Goal: Navigation & Orientation: Find specific page/section

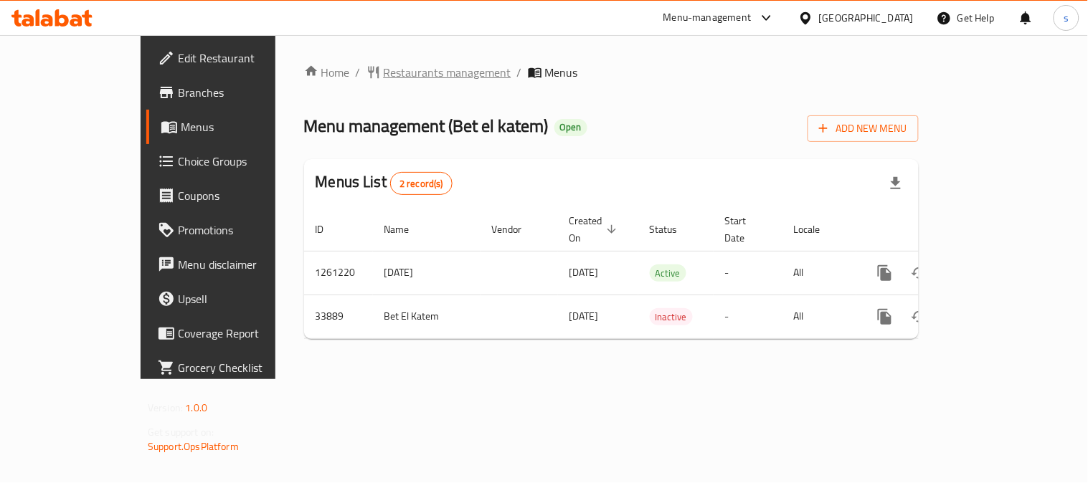
click at [384, 64] on span "Restaurants management" at bounding box center [448, 72] width 128 height 17
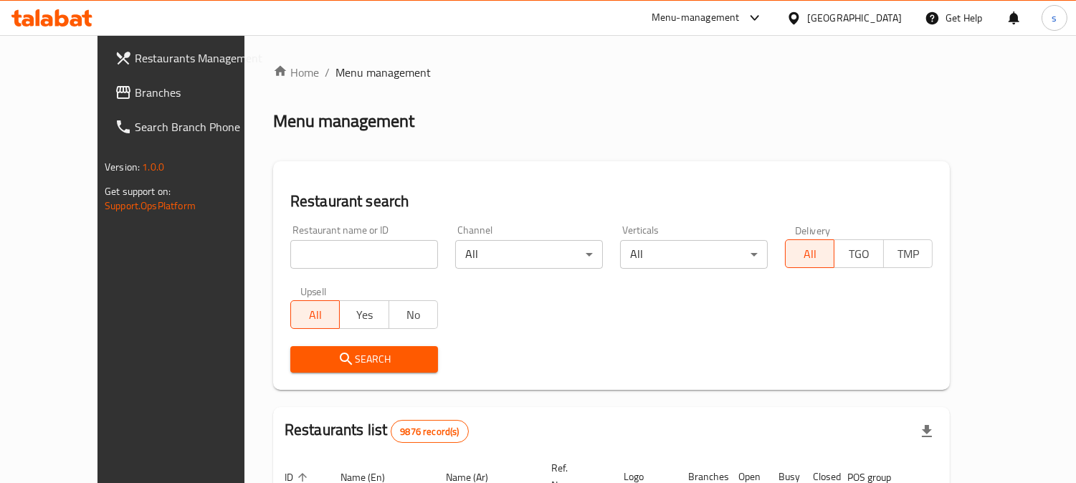
drag, startPoint x: 77, startPoint y: 87, endPoint x: 20, endPoint y: 99, distance: 58.6
click at [135, 87] on span "Branches" at bounding box center [200, 92] width 131 height 17
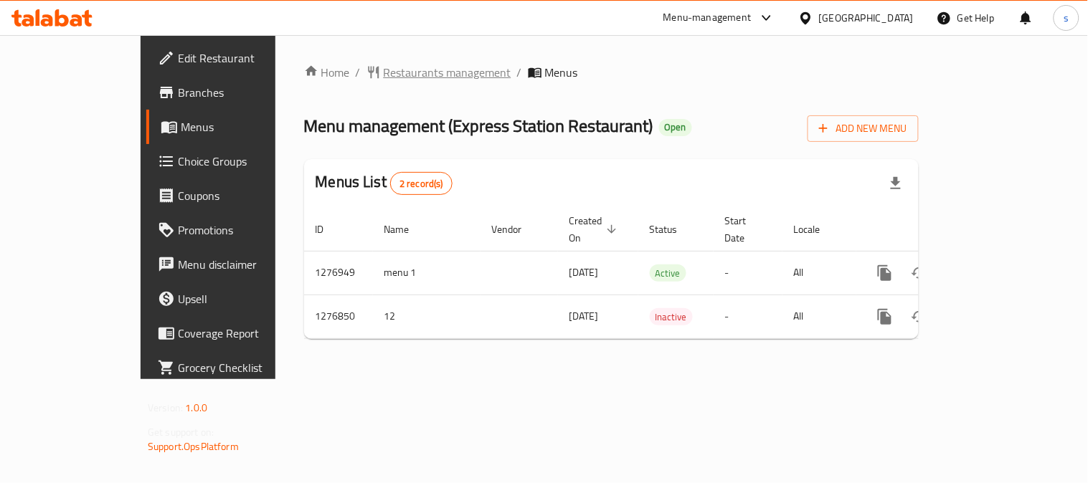
click at [399, 76] on span "Restaurants management" at bounding box center [448, 72] width 128 height 17
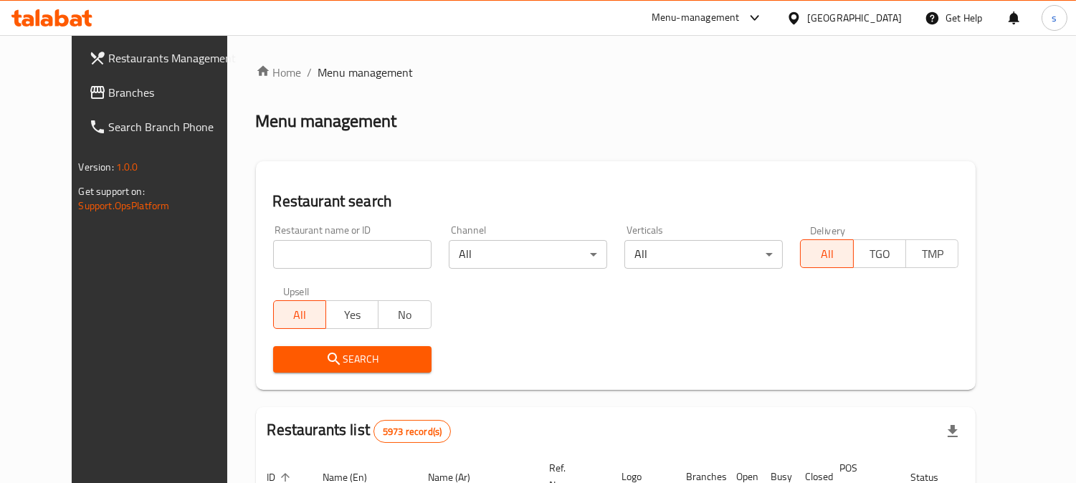
click at [98, 103] on link "Branches" at bounding box center [164, 92] width 174 height 34
